Goal: Task Accomplishment & Management: Complete application form

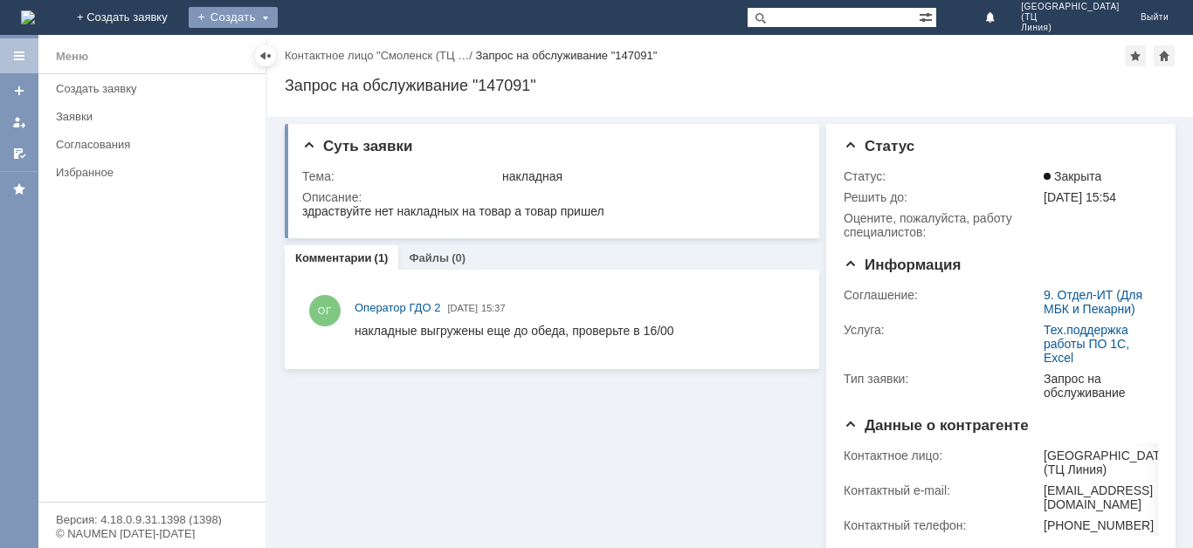
click at [278, 20] on div "Создать" at bounding box center [233, 17] width 89 height 21
click at [278, 15] on div "Создать" at bounding box center [233, 17] width 89 height 21
click at [325, 50] on link "Заявка" at bounding box center [258, 52] width 133 height 21
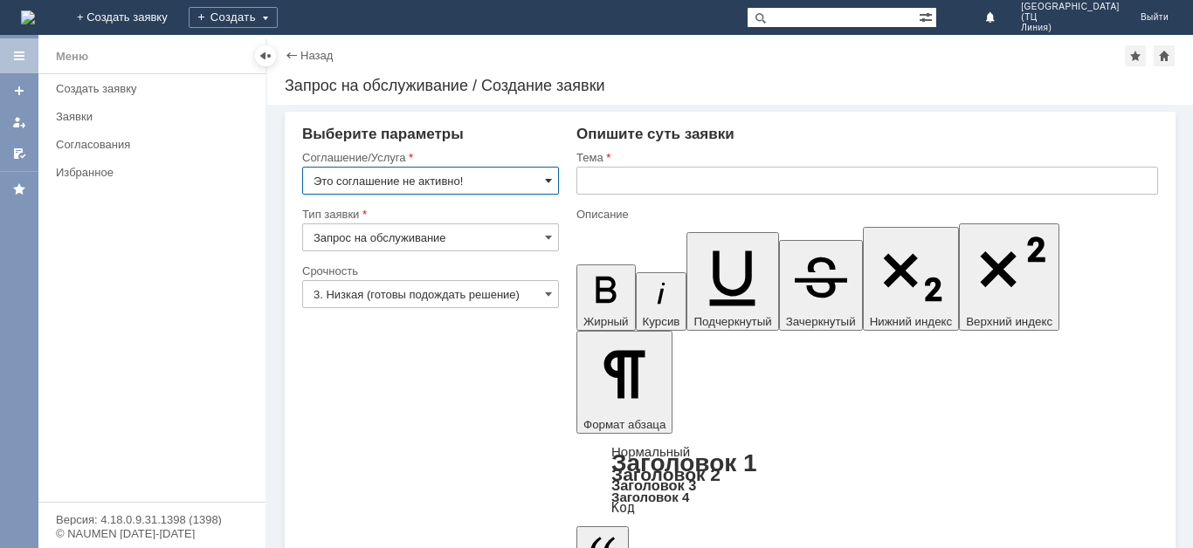
click at [545, 186] on span at bounding box center [548, 181] width 7 height 14
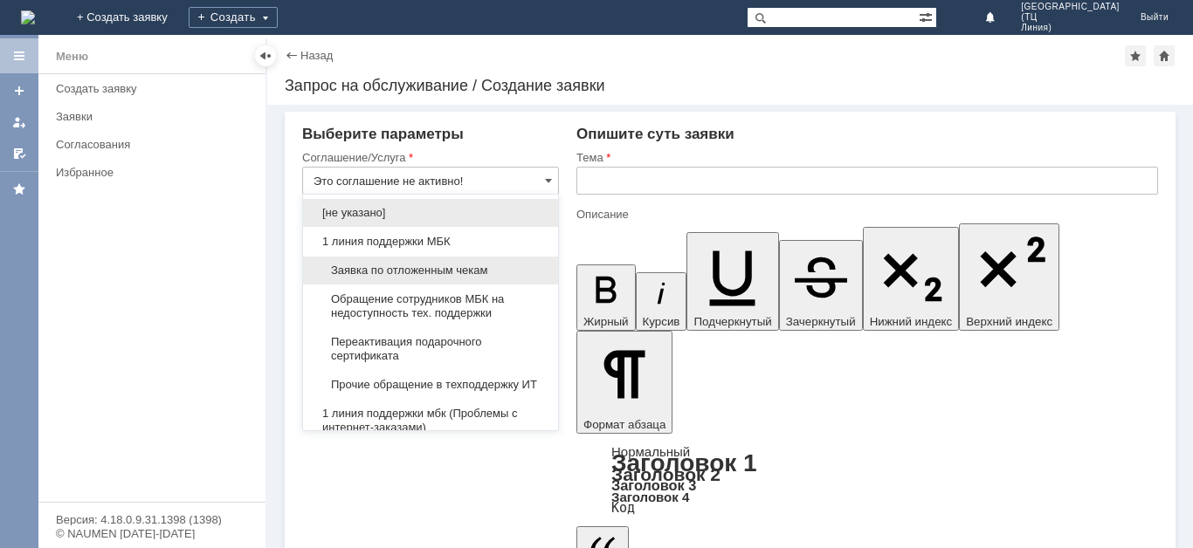
click at [428, 272] on span "Заявка по отложенным чекам" at bounding box center [430, 271] width 234 height 14
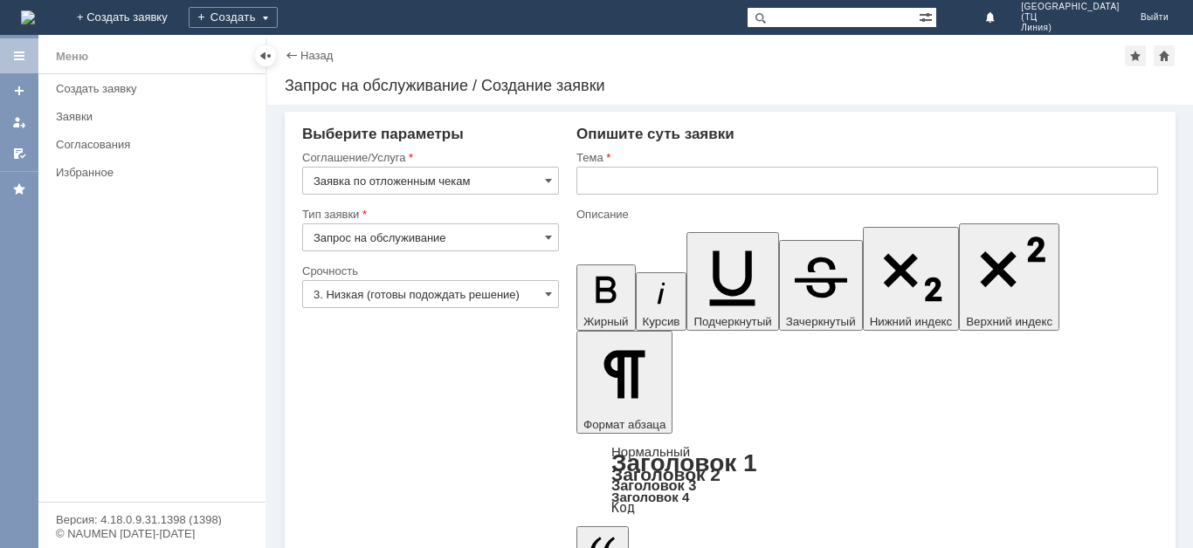
type input "Заявка по отложенным чекам"
click at [541, 237] on input "Запрос на обслуживание" at bounding box center [430, 238] width 257 height 28
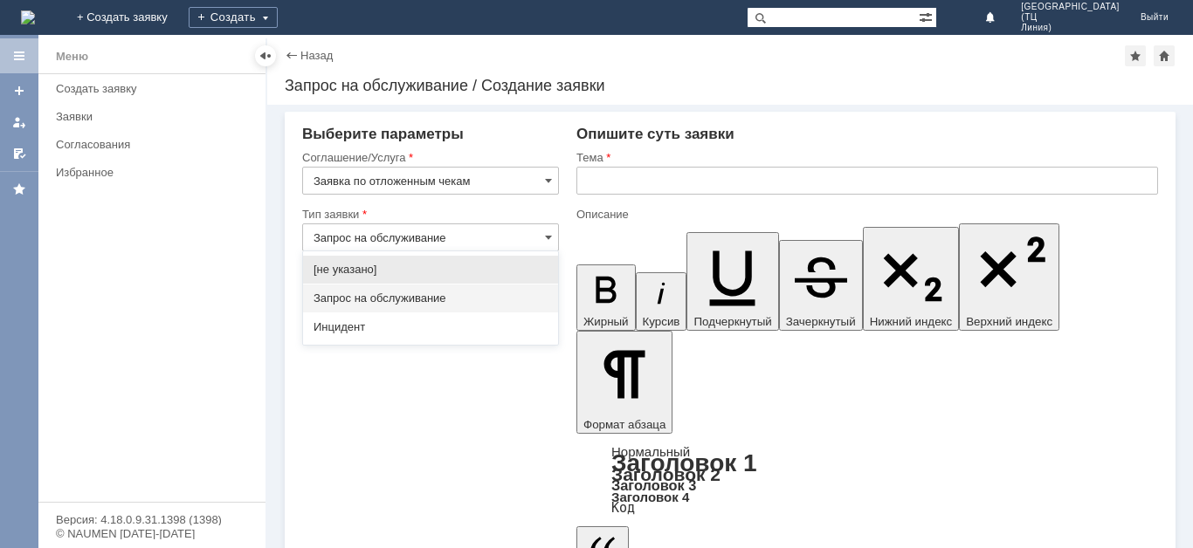
click at [487, 296] on span "Запрос на обслуживание" at bounding box center [430, 299] width 234 height 14
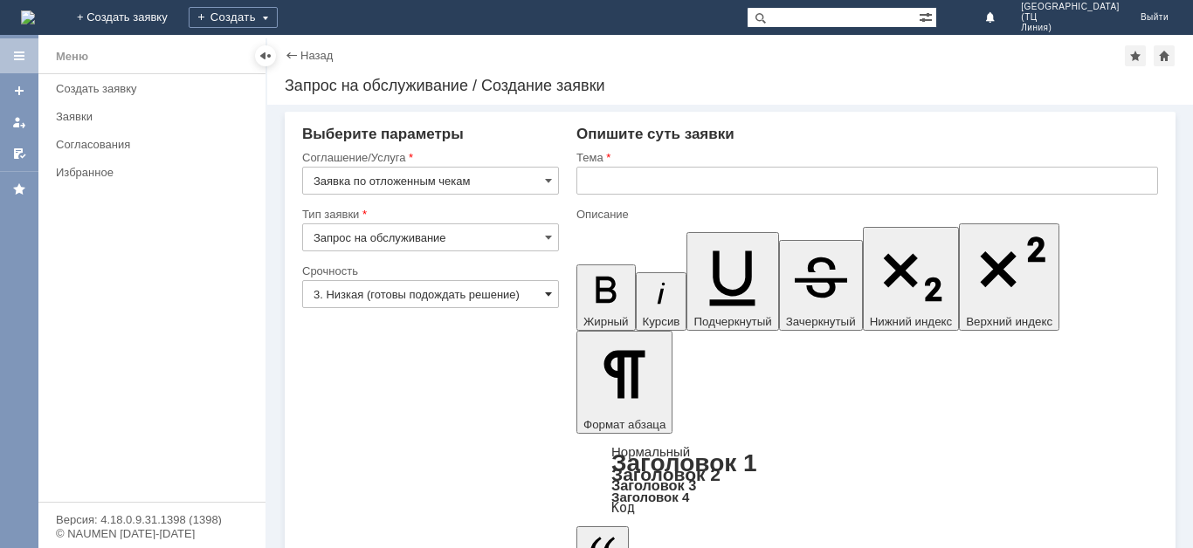
type input "Запрос на обслуживание"
click at [548, 296] on span at bounding box center [548, 294] width 7 height 14
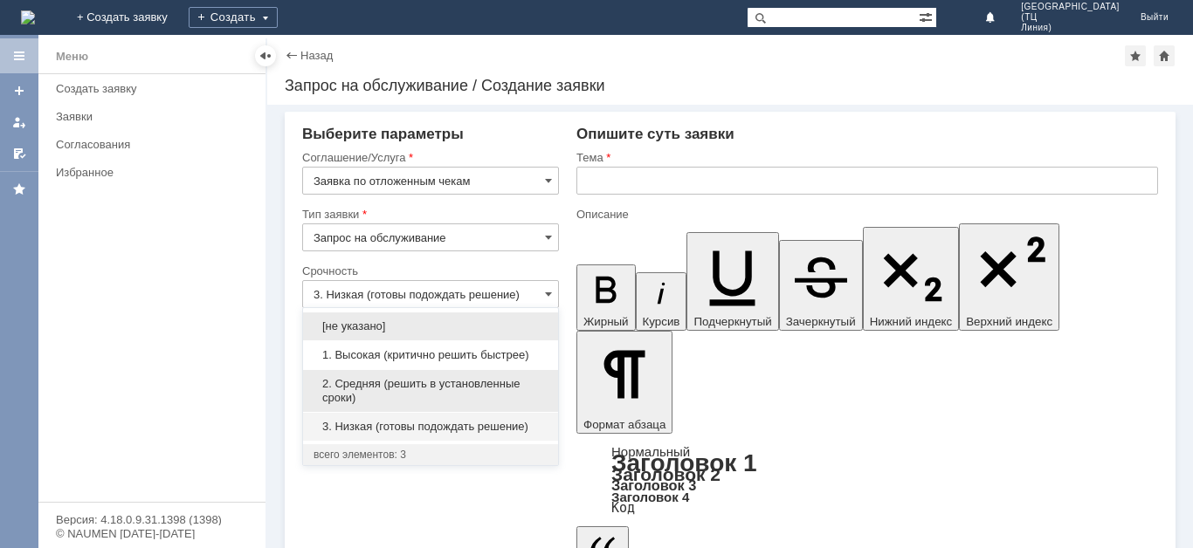
click at [406, 382] on span "2. Средняя (решить в установленные сроки)" at bounding box center [430, 391] width 234 height 28
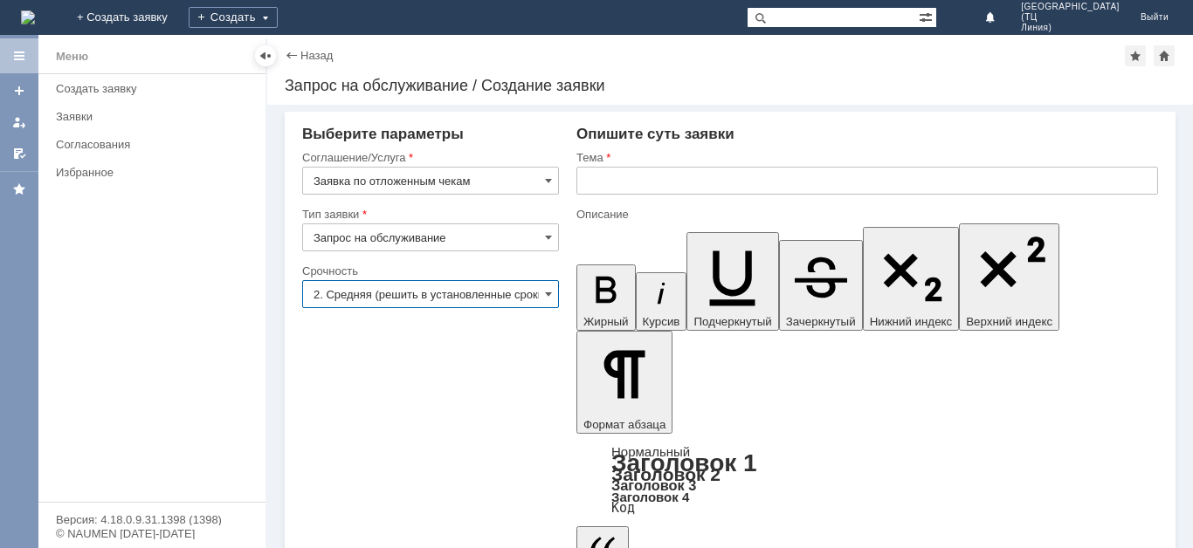
type input "2. Средняя (решить в установленные сроки)"
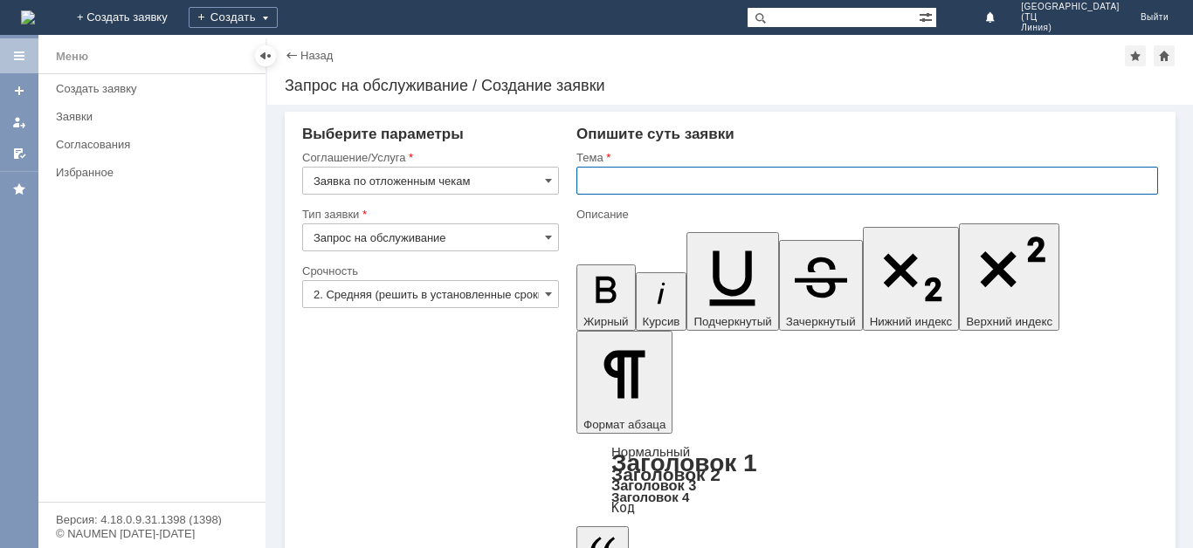
click at [612, 175] on input "text" at bounding box center [866, 181] width 581 height 28
type input "отложенные чеки [DATE]"
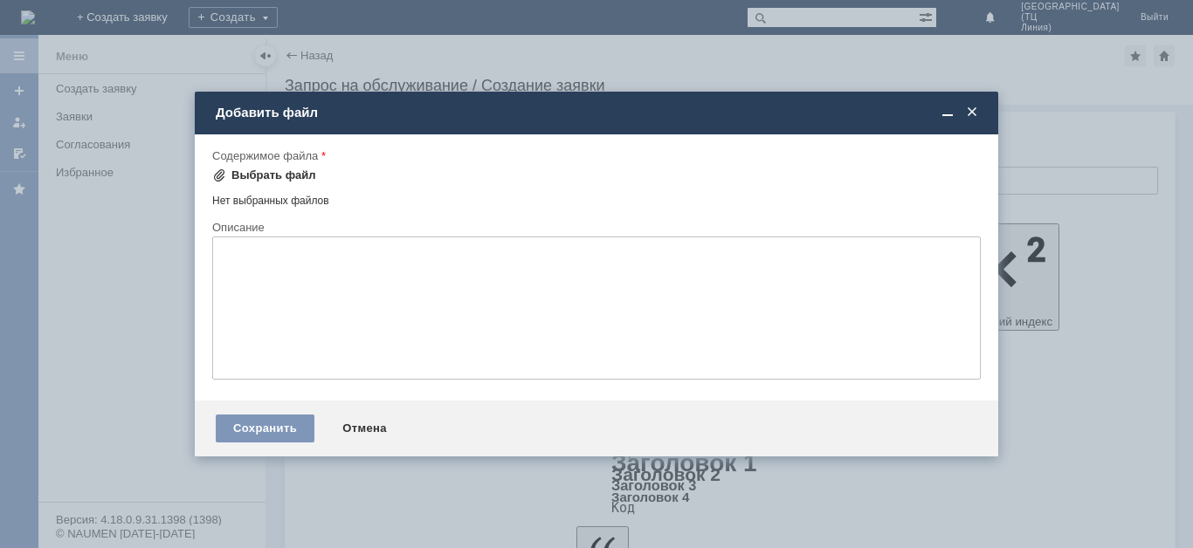
click at [279, 174] on div "Выбрать файл" at bounding box center [273, 176] width 85 height 14
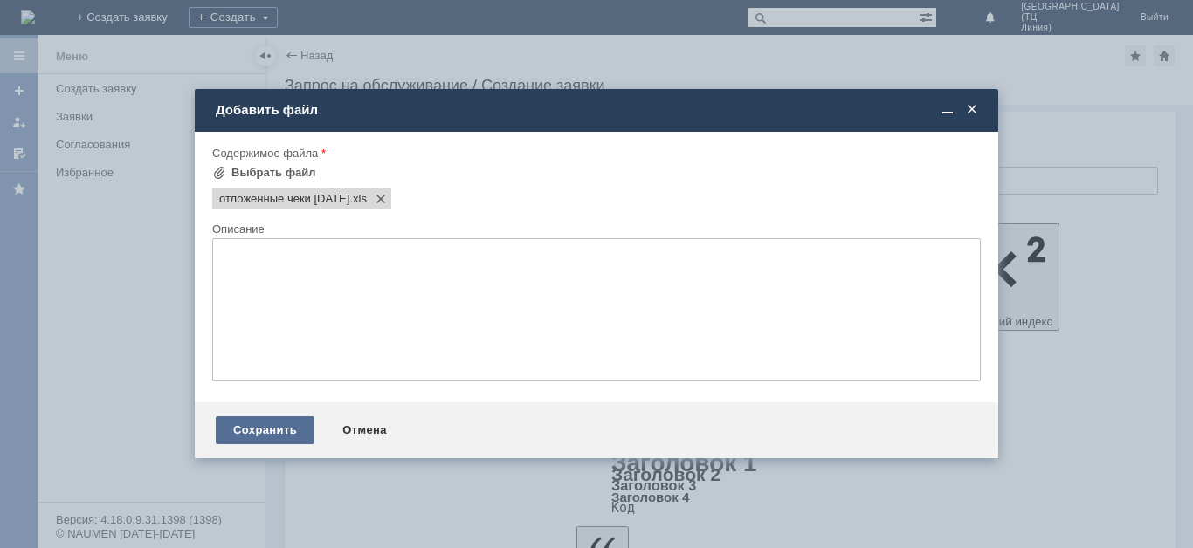
click at [273, 430] on div "Сохранить" at bounding box center [265, 430] width 99 height 28
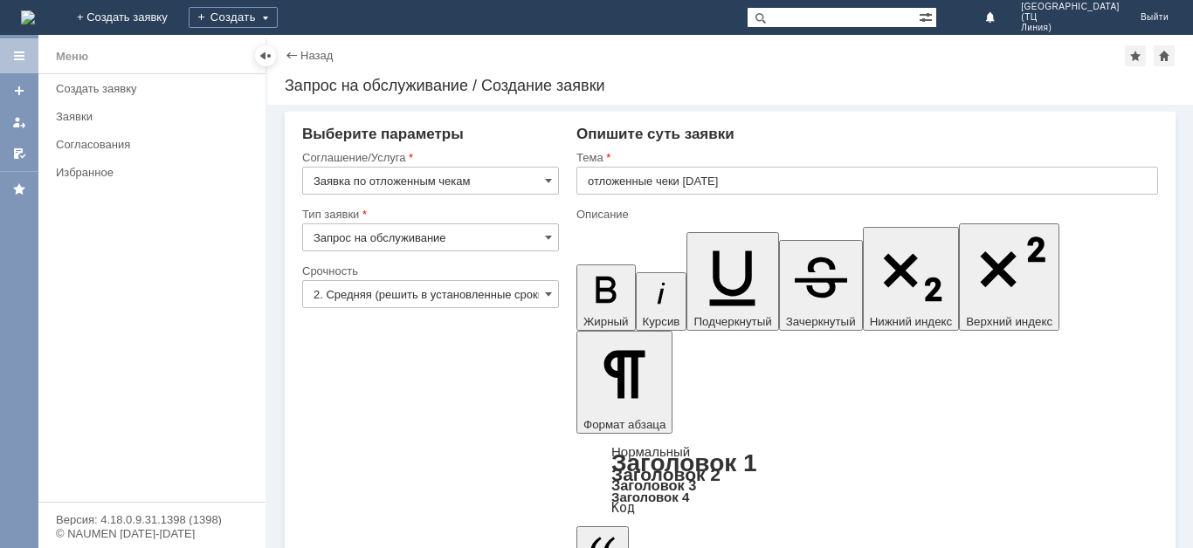
scroll to position [27, 0]
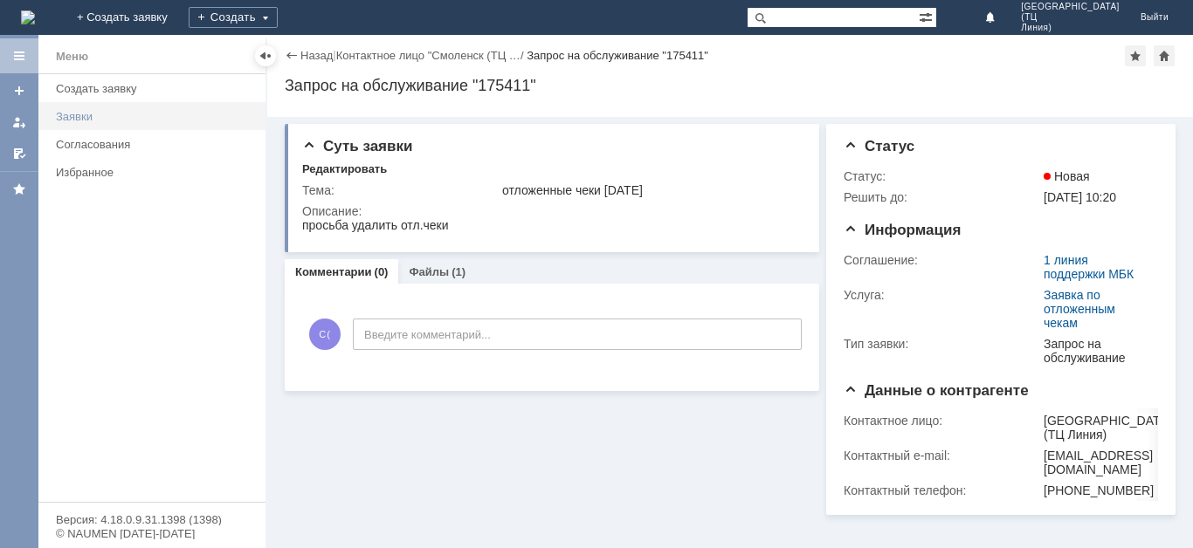
click at [75, 113] on div "Заявки" at bounding box center [155, 116] width 199 height 13
